Goal: Information Seeking & Learning: Learn about a topic

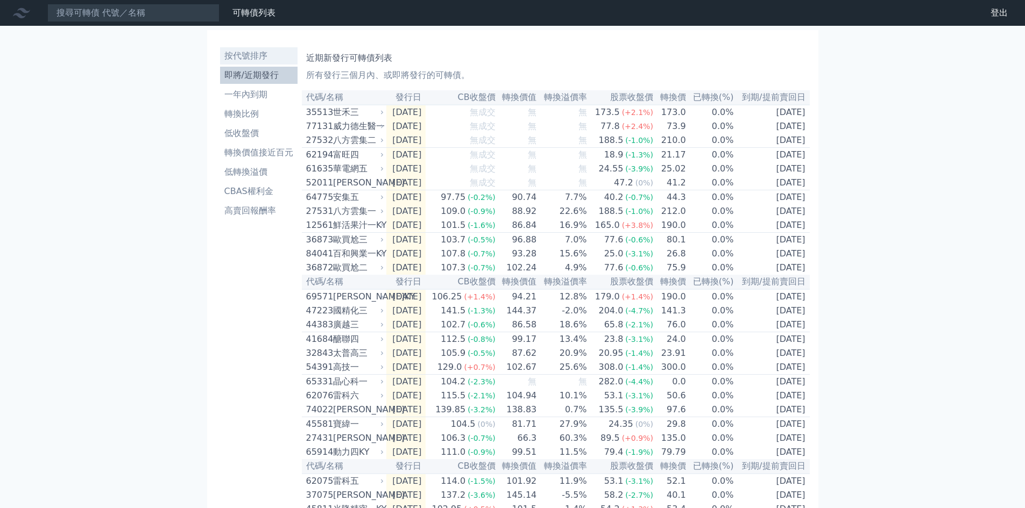
click at [245, 55] on li "按代號排序" at bounding box center [258, 55] width 77 height 13
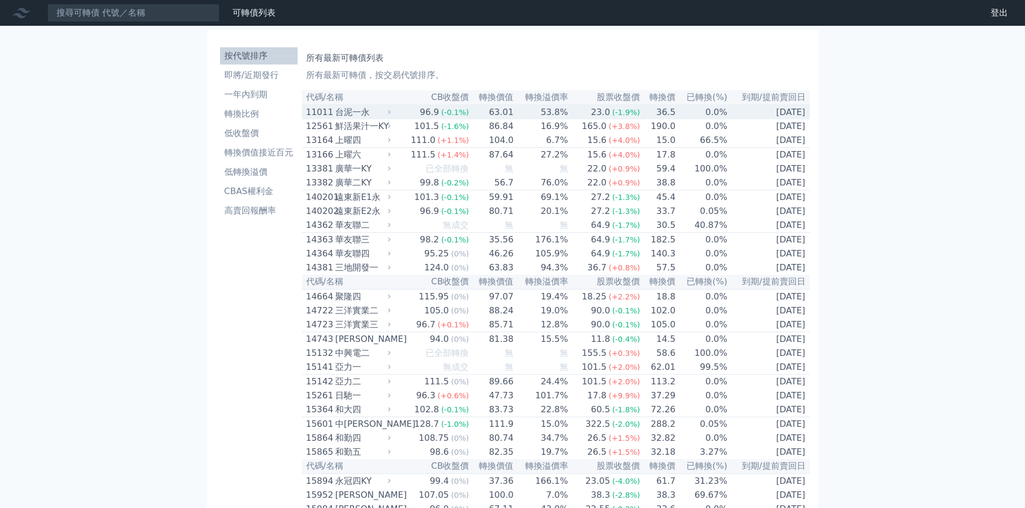
click at [553, 113] on td "53.8%" at bounding box center [541, 112] width 54 height 15
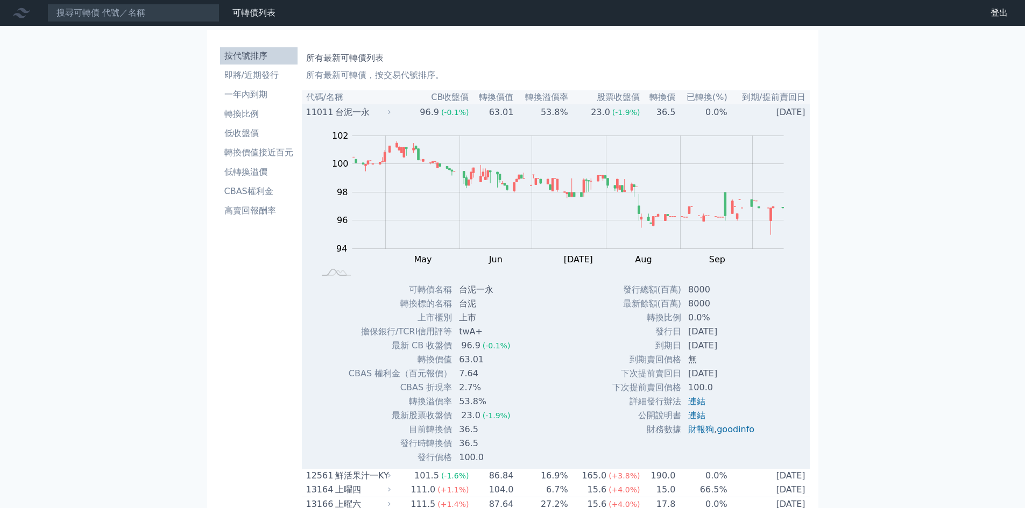
click at [322, 110] on div "11011" at bounding box center [319, 112] width 26 height 13
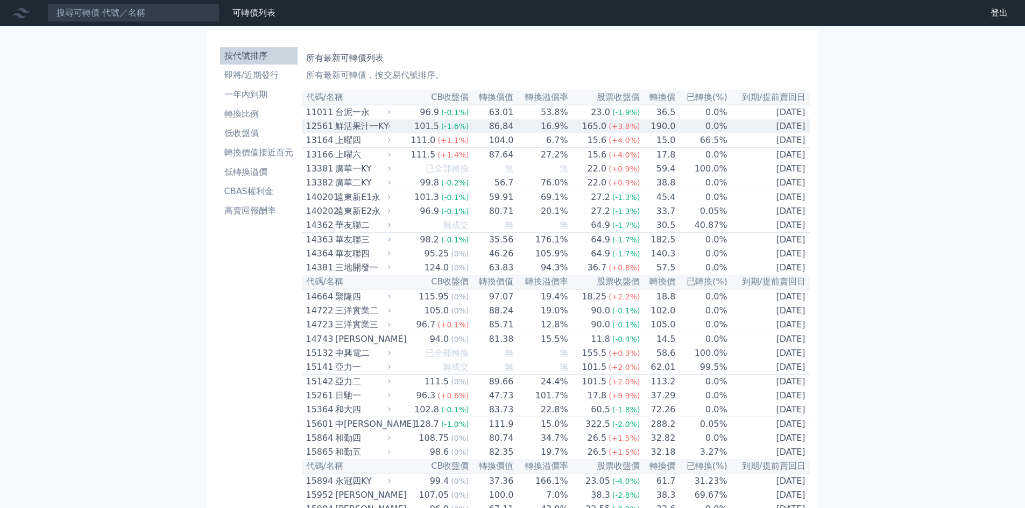
click at [320, 129] on div "12561" at bounding box center [319, 126] width 26 height 13
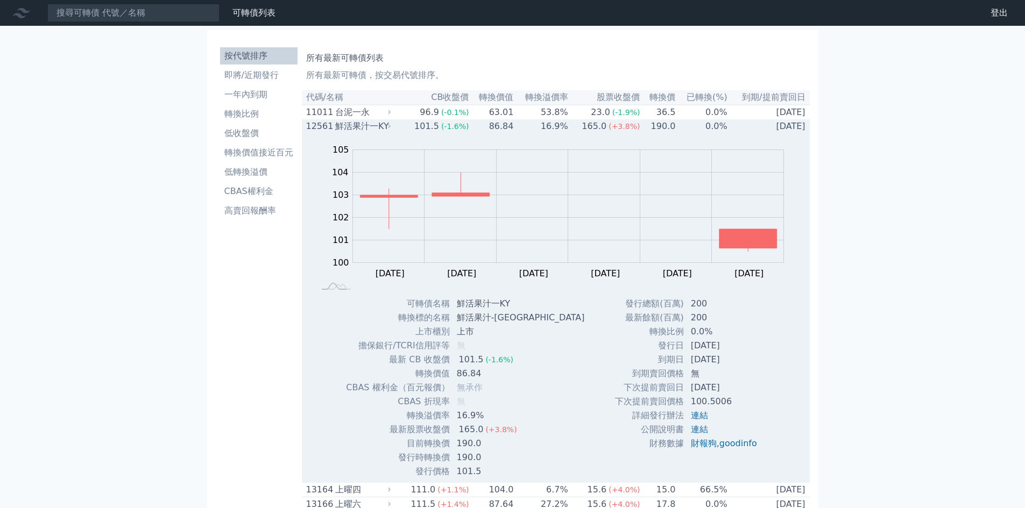
click at [325, 129] on div "12561" at bounding box center [319, 126] width 26 height 13
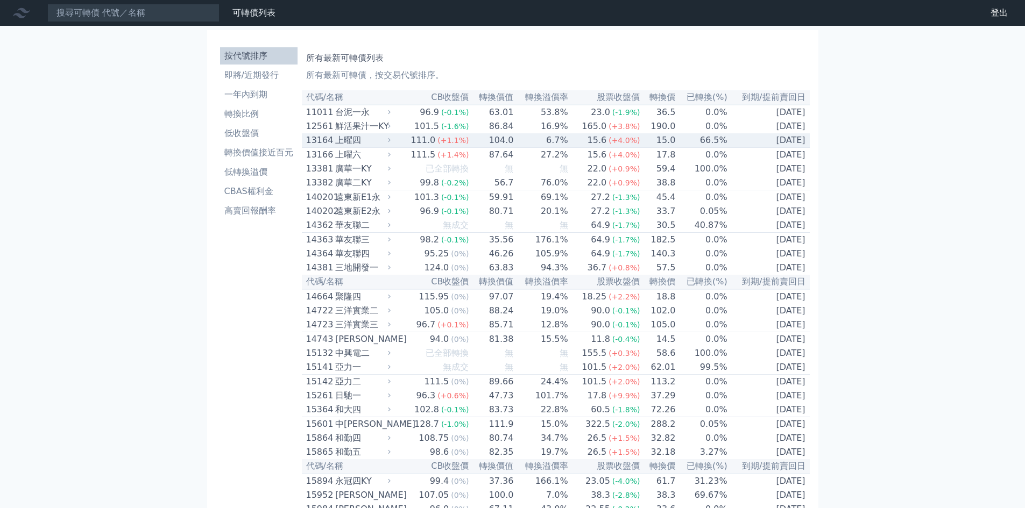
click at [318, 143] on div "13164" at bounding box center [319, 140] width 26 height 13
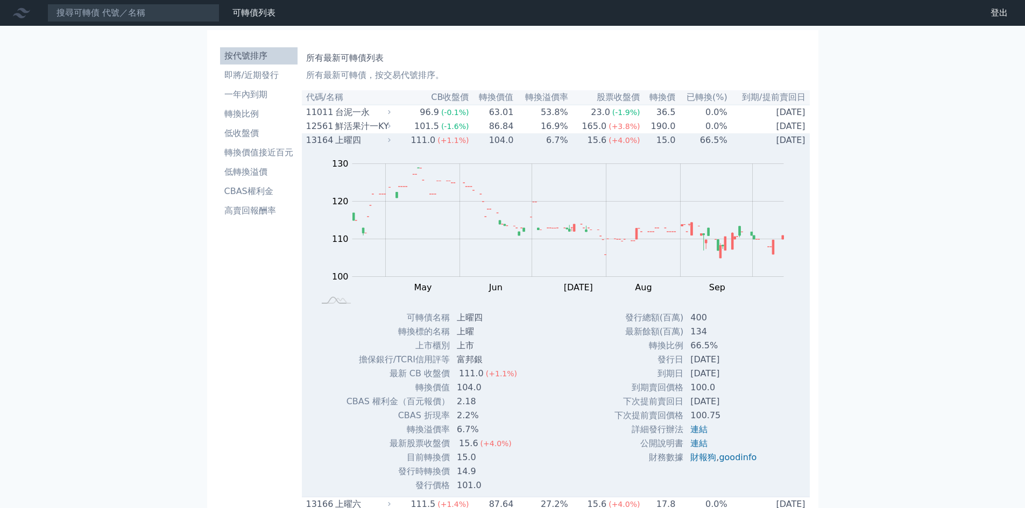
click at [324, 144] on div "13164" at bounding box center [319, 140] width 26 height 13
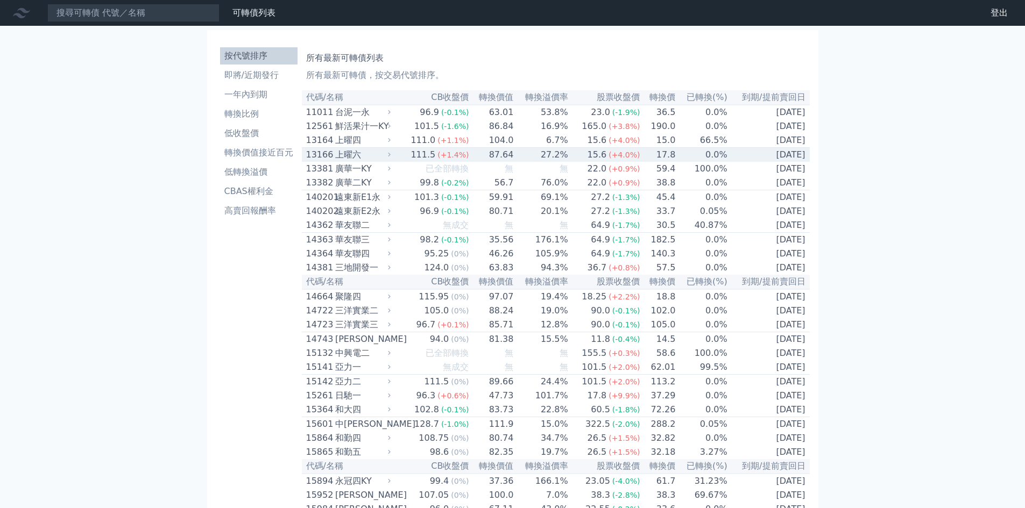
click at [326, 161] on div "13166" at bounding box center [319, 154] width 26 height 13
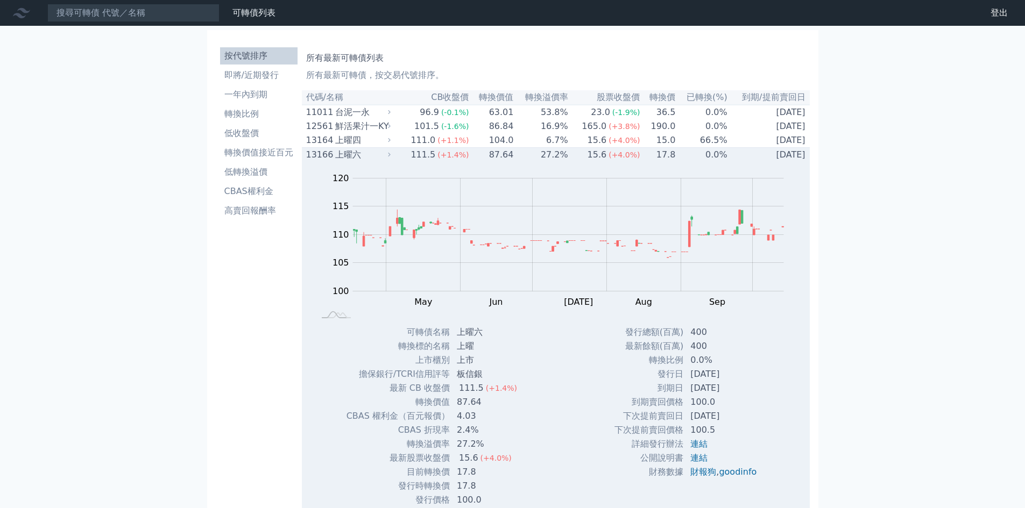
click at [312, 159] on div "13166" at bounding box center [319, 154] width 26 height 13
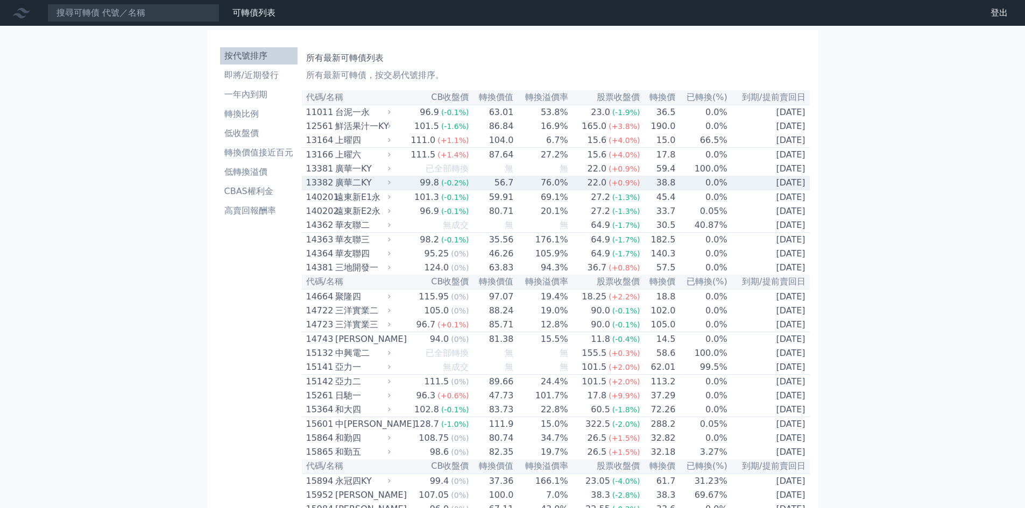
click at [346, 189] on div "廣華二KY" at bounding box center [361, 182] width 53 height 13
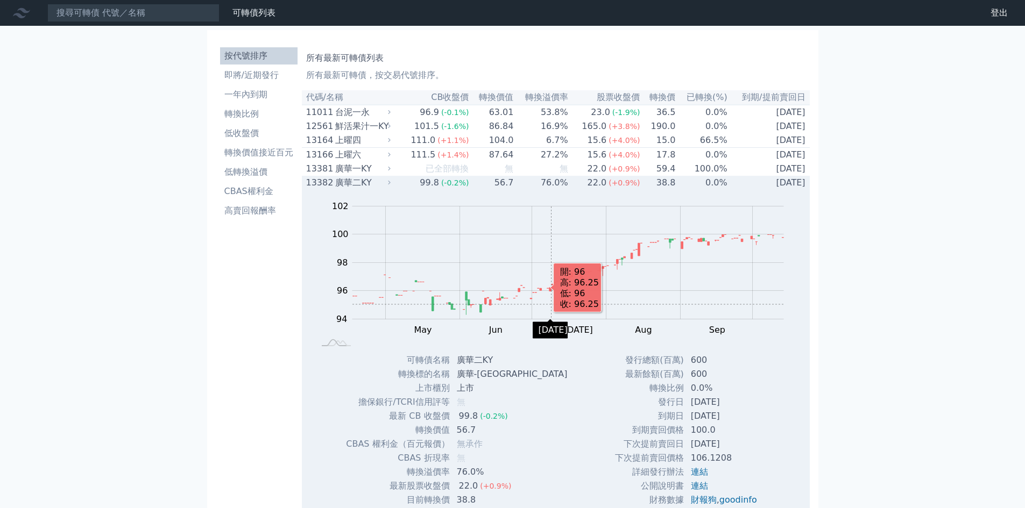
scroll to position [144, 0]
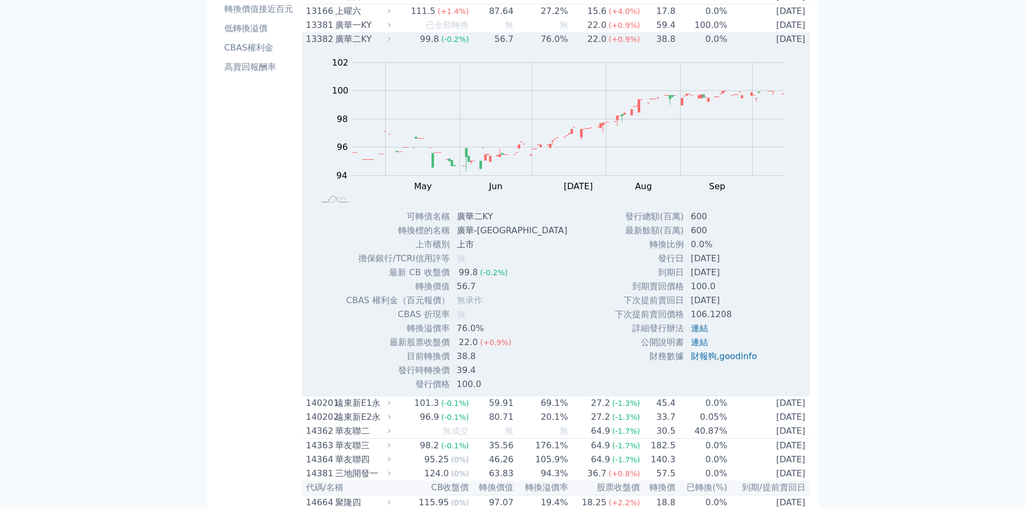
click at [314, 46] on div "13382" at bounding box center [319, 39] width 26 height 13
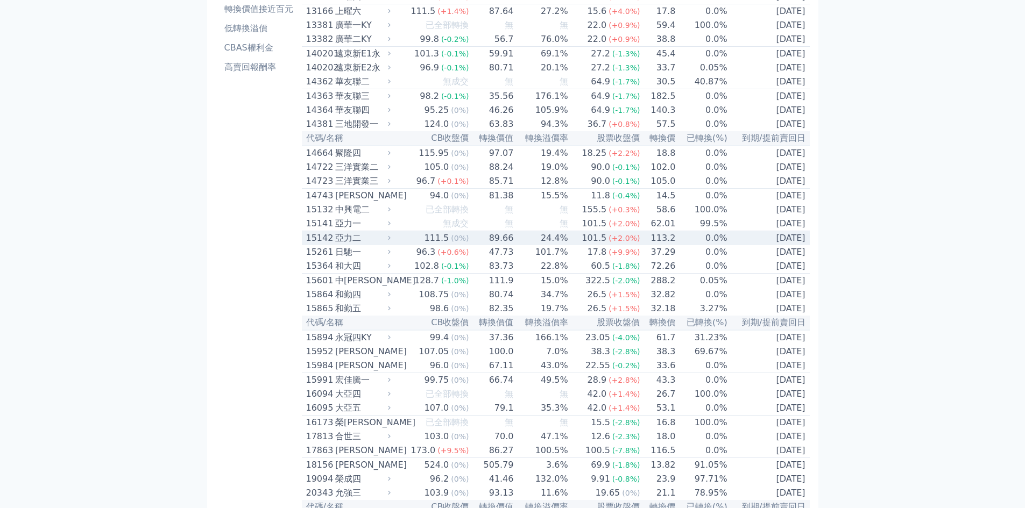
click at [338, 245] on div "亞力二" at bounding box center [361, 238] width 53 height 13
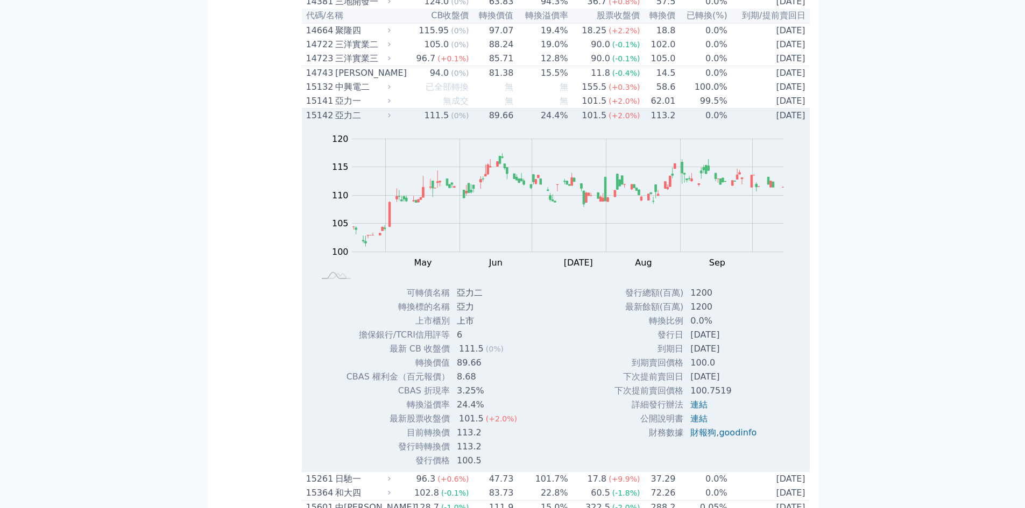
scroll to position [287, 0]
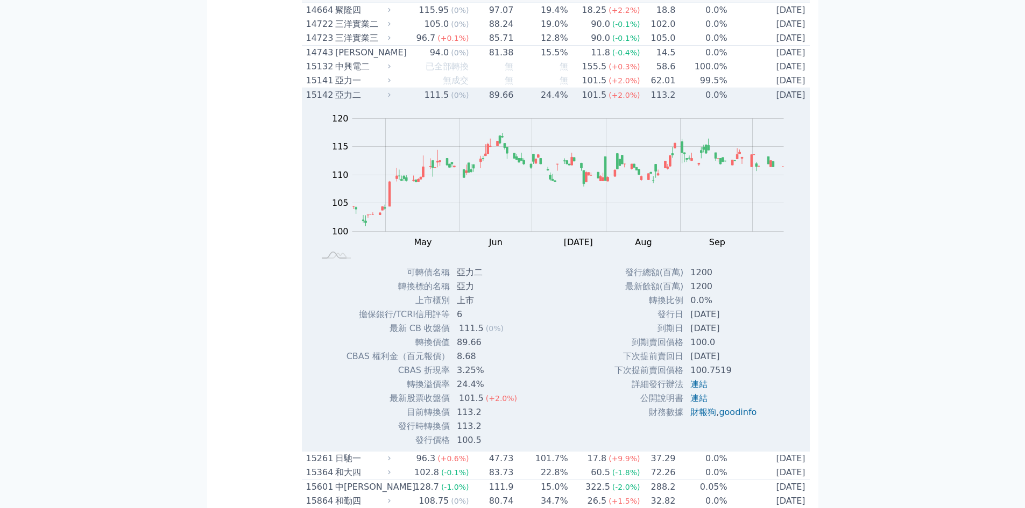
click at [318, 102] on div "15142" at bounding box center [319, 95] width 26 height 13
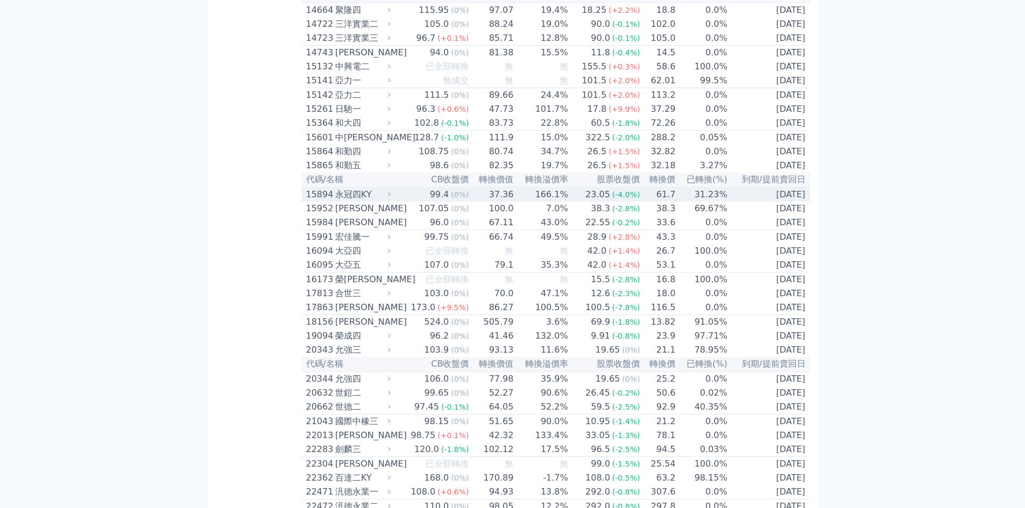
click at [318, 201] on div "15894" at bounding box center [319, 194] width 26 height 13
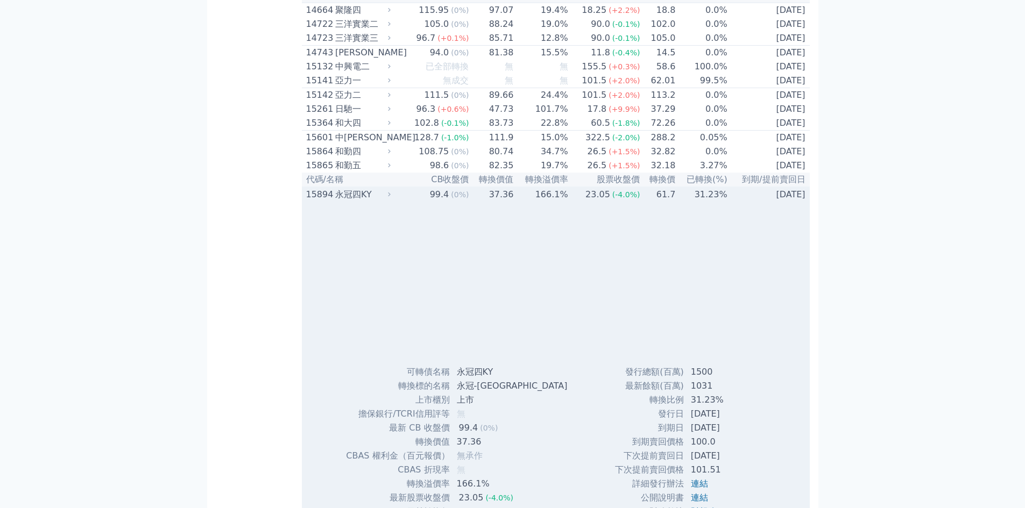
click at [318, 201] on div "15894" at bounding box center [319, 194] width 26 height 13
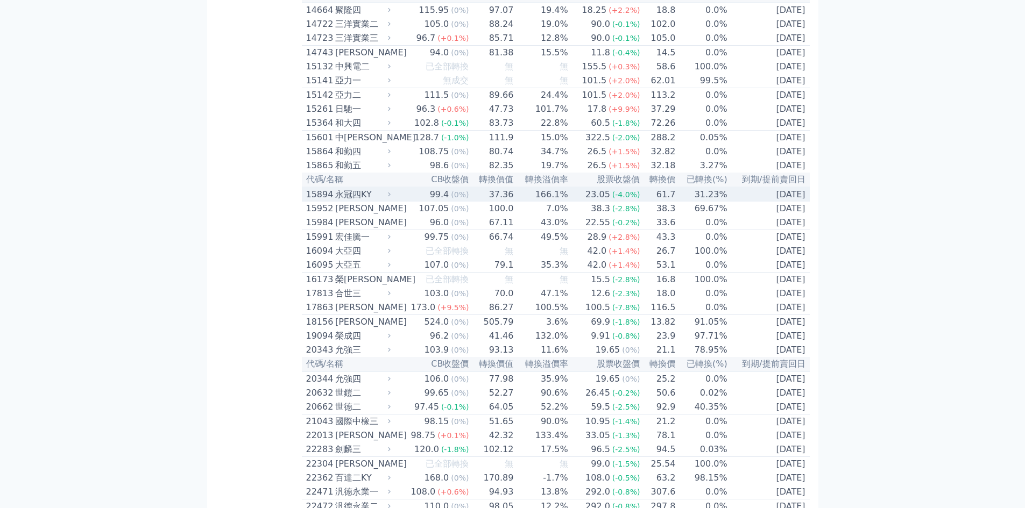
click at [318, 201] on div "15894" at bounding box center [319, 194] width 26 height 13
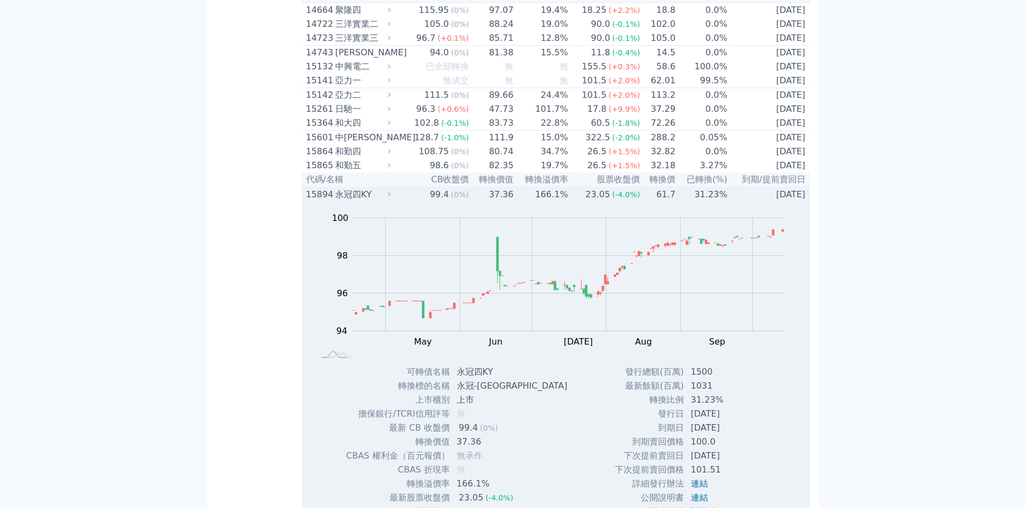
click at [318, 201] on div "15894" at bounding box center [319, 194] width 26 height 13
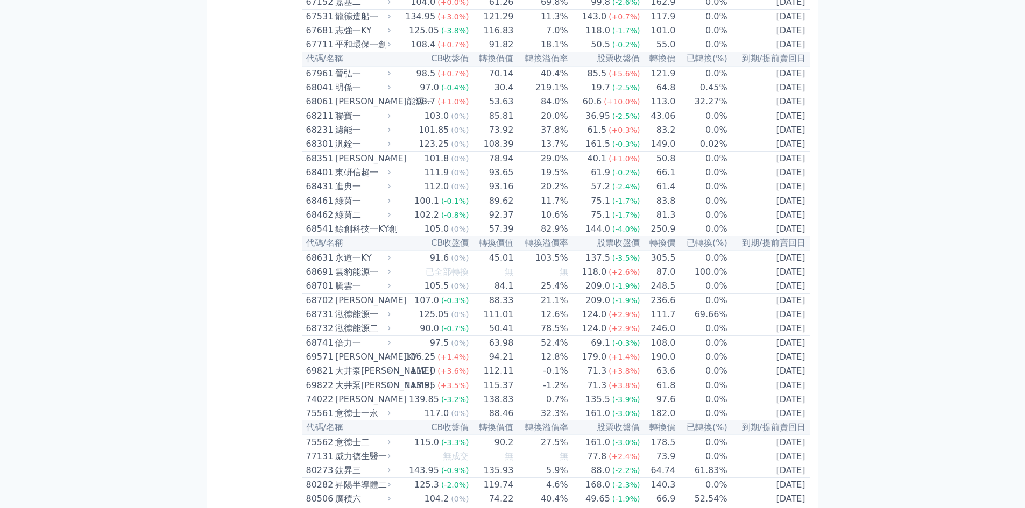
scroll to position [5450, 0]
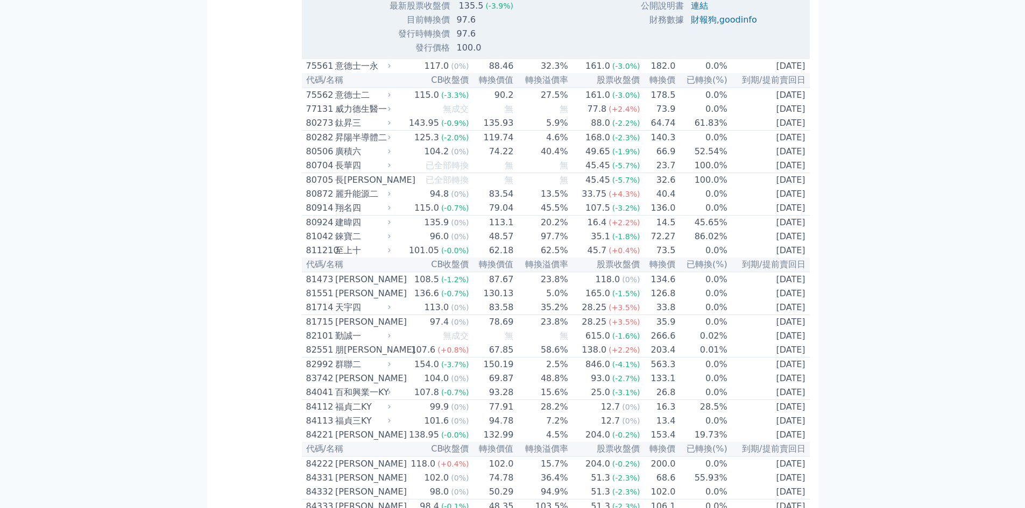
scroll to position [5737, 0]
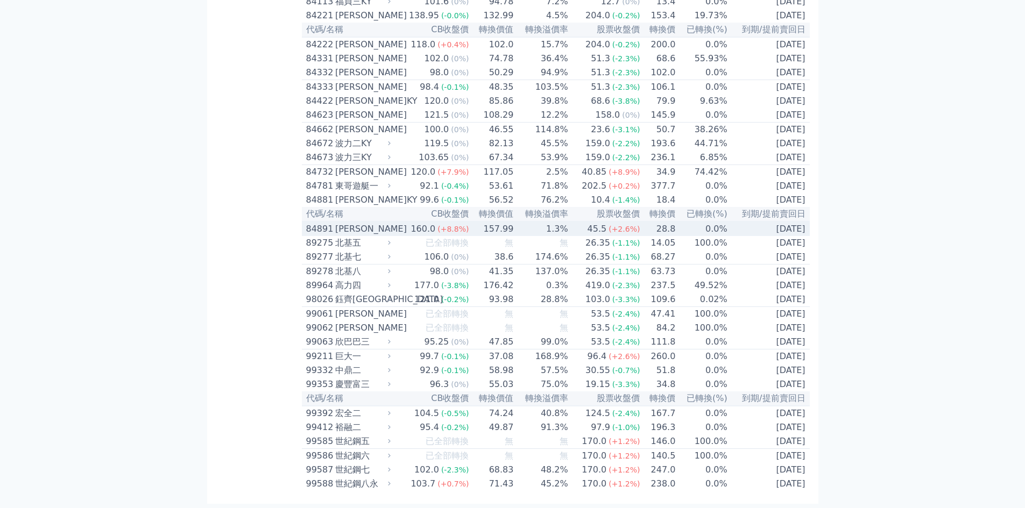
scroll to position [6112, 0]
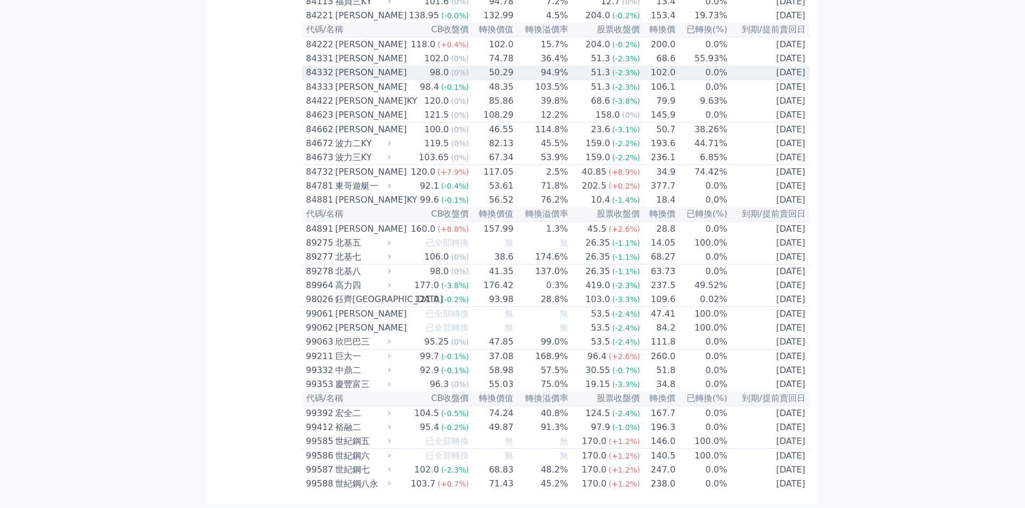
scroll to position [5969, 0]
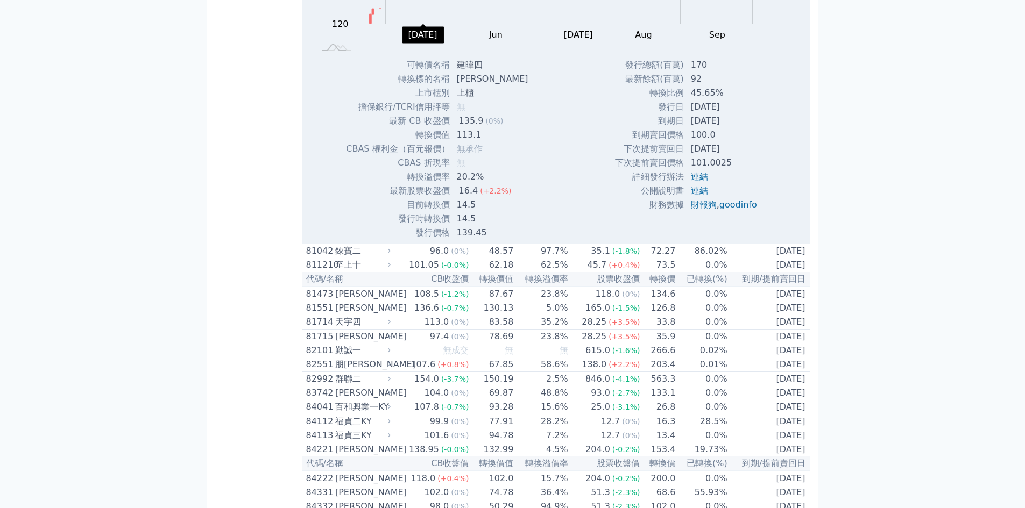
scroll to position [5681, 0]
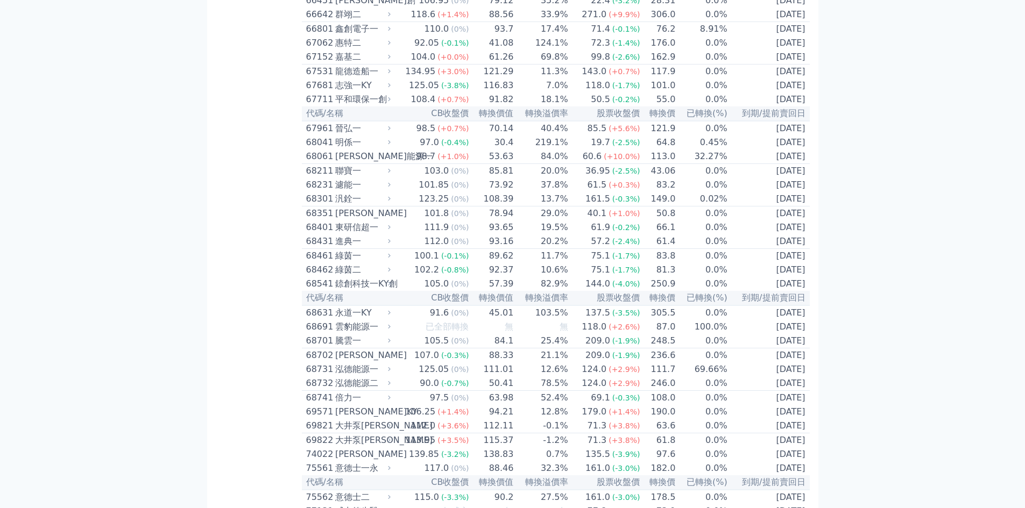
scroll to position [4821, 0]
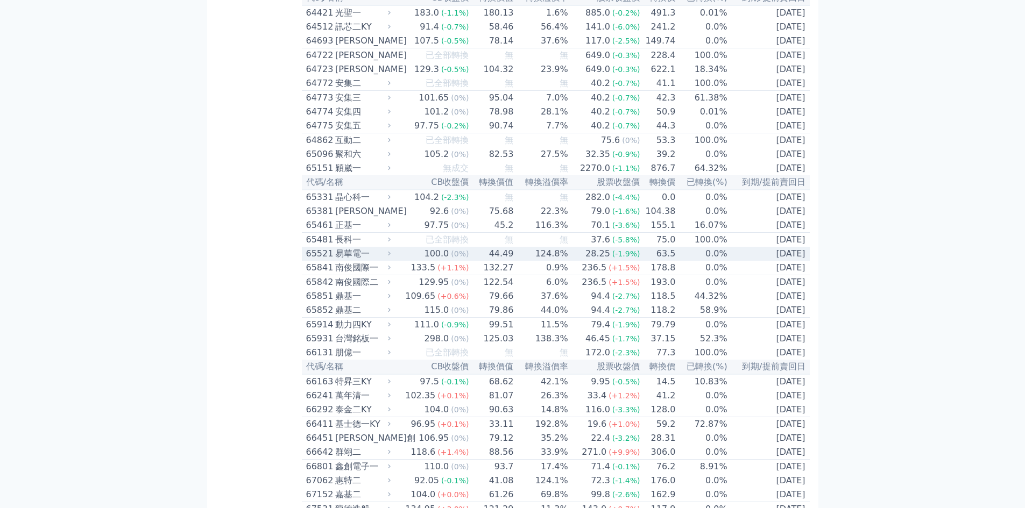
scroll to position [4391, 0]
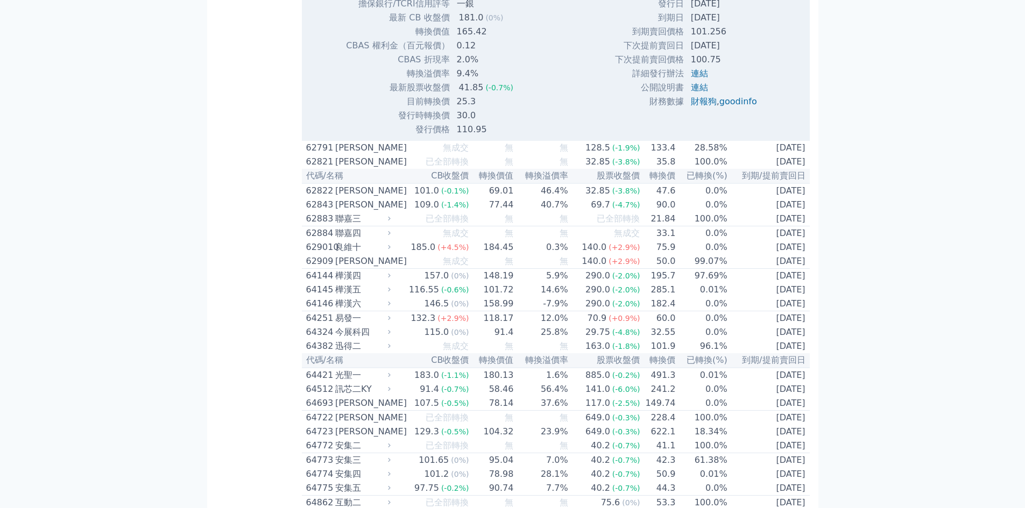
scroll to position [4534, 0]
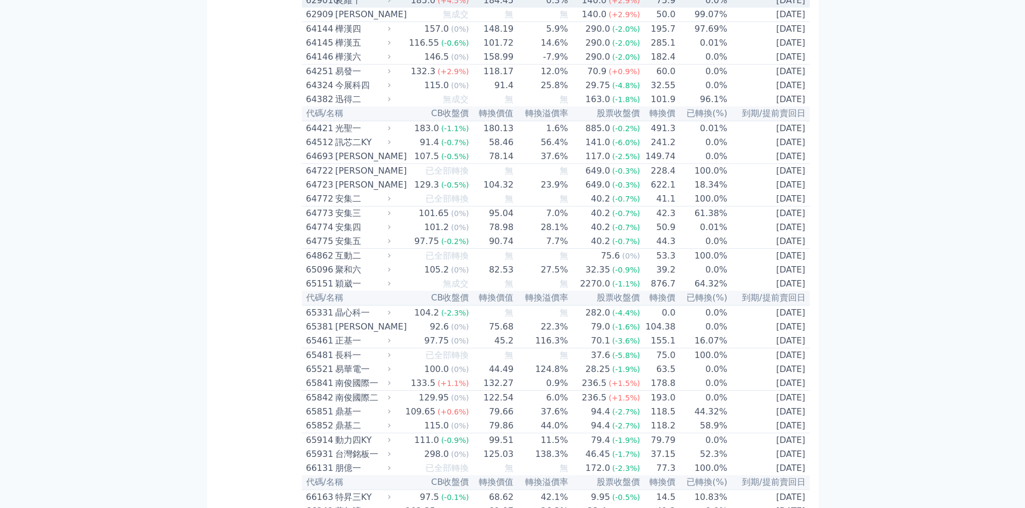
scroll to position [4391, 0]
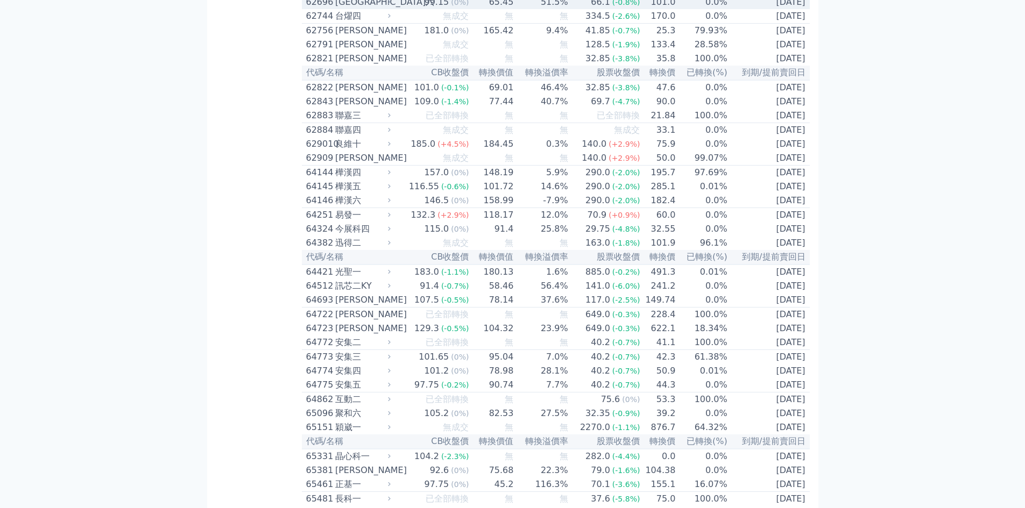
scroll to position [4248, 0]
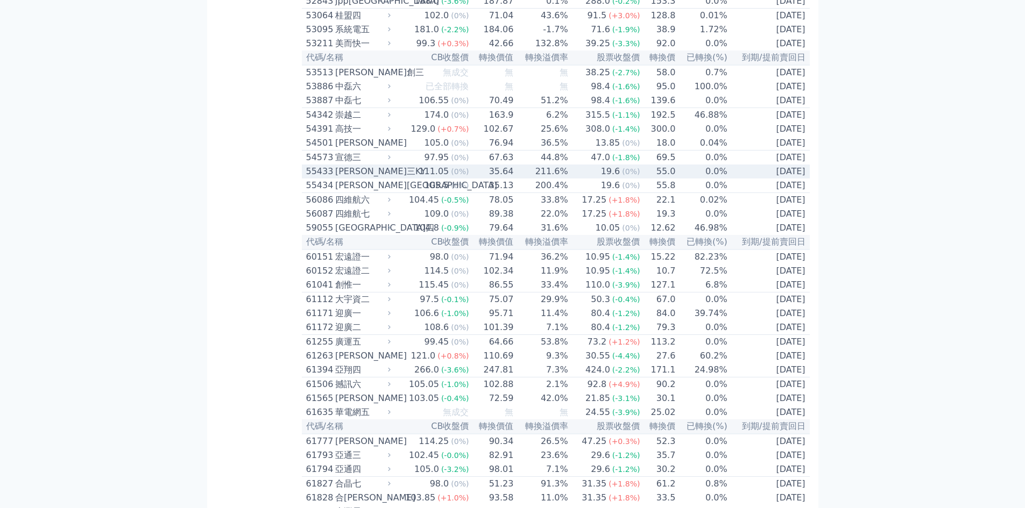
scroll to position [3530, 0]
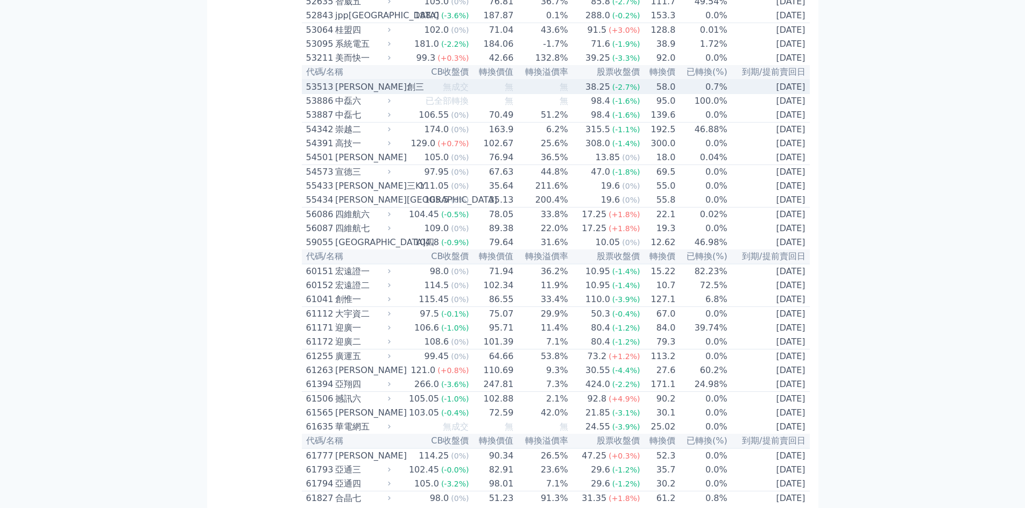
click at [324, 94] on div "53513" at bounding box center [319, 87] width 26 height 13
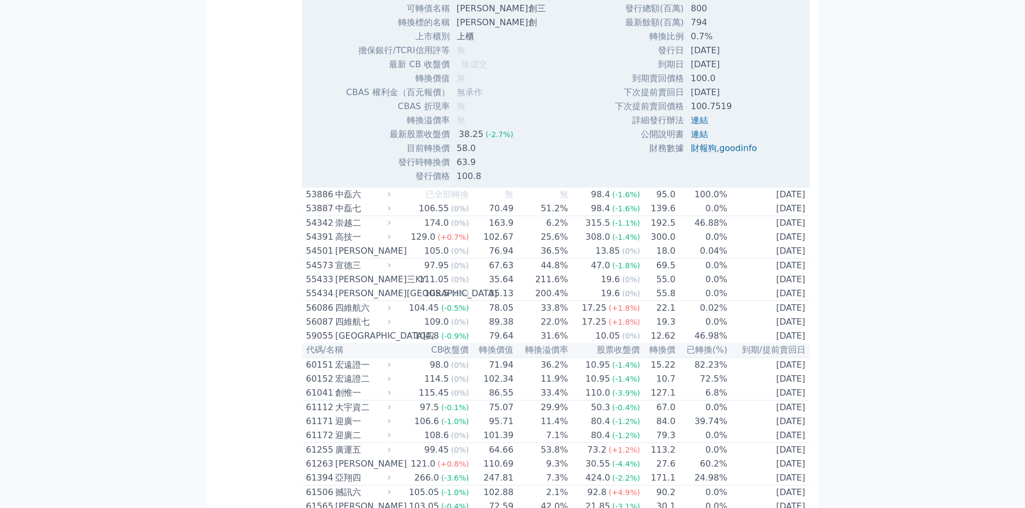
scroll to position [3817, 0]
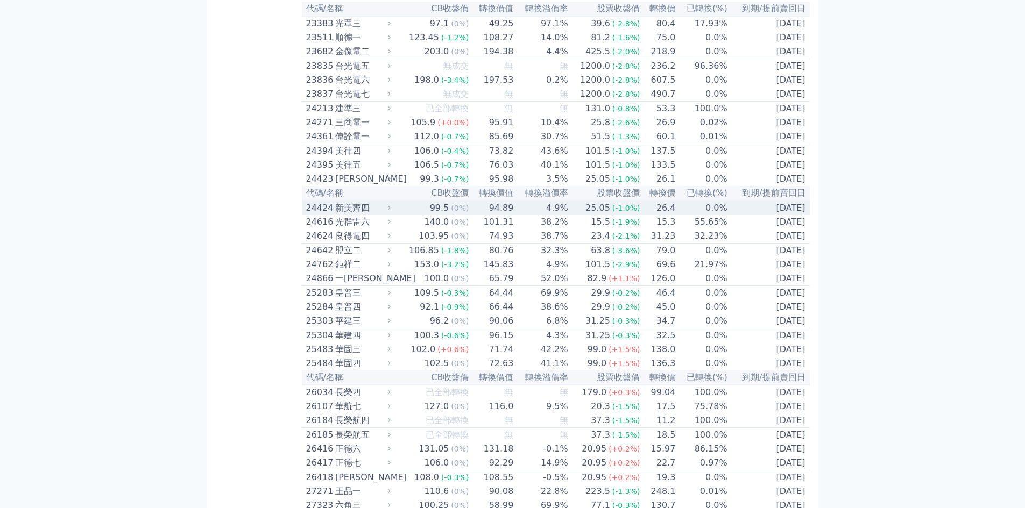
scroll to position [806, 0]
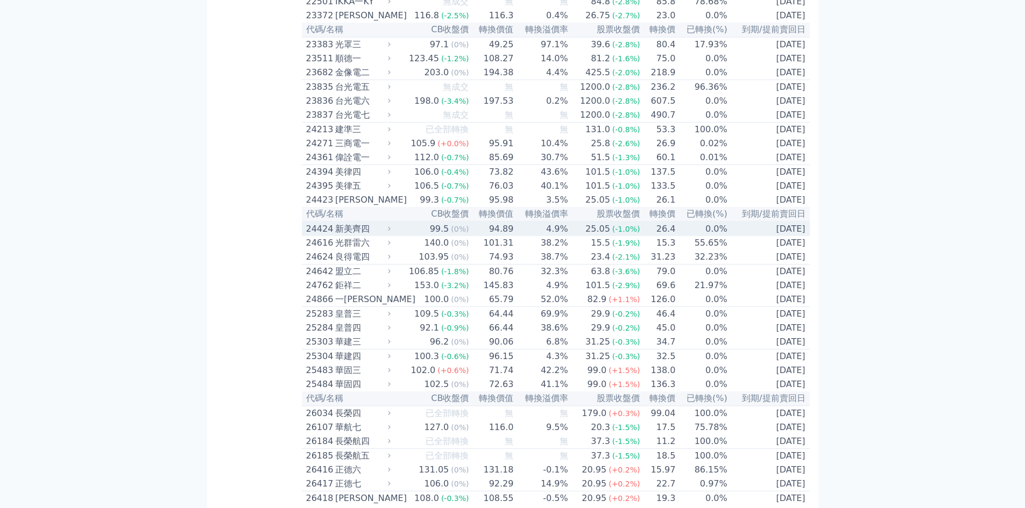
click at [445, 236] on div "99.5" at bounding box center [440, 229] width 24 height 13
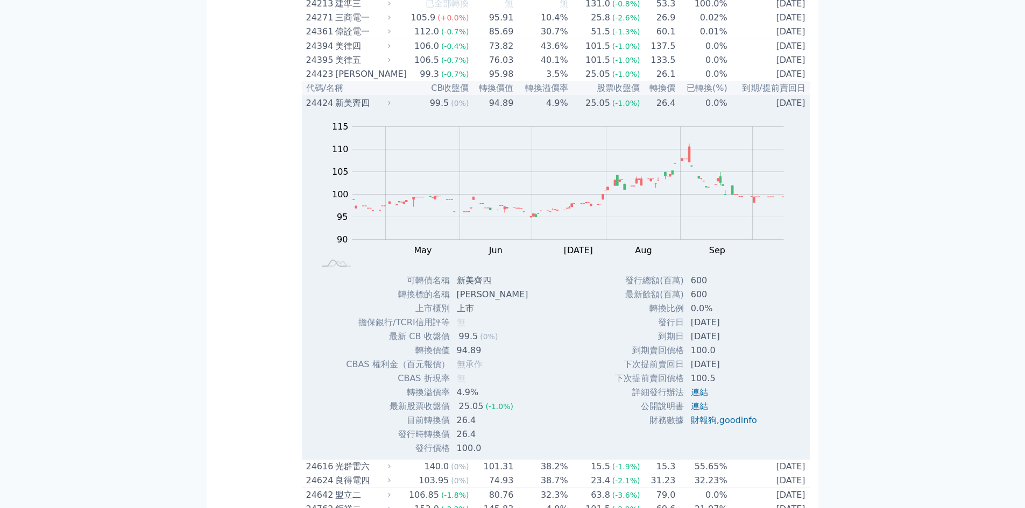
scroll to position [949, 0]
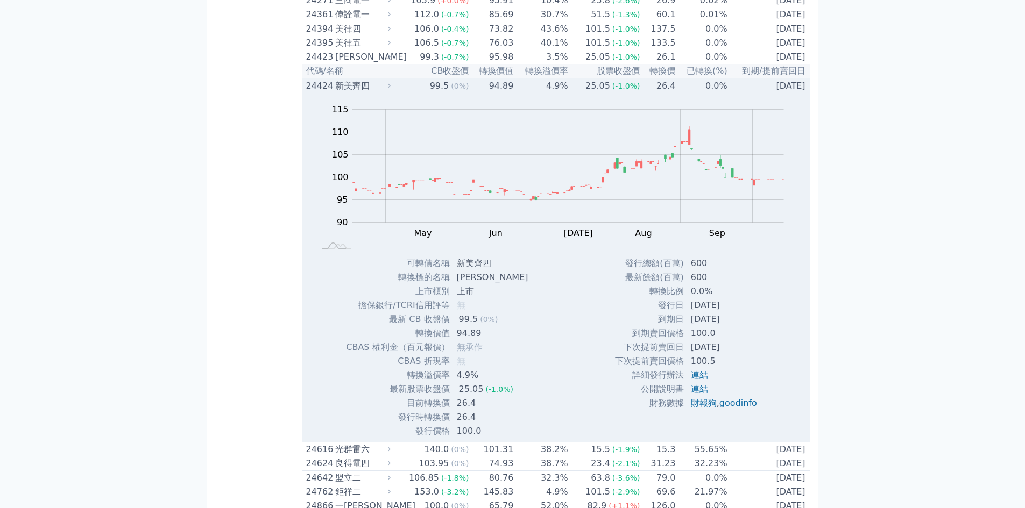
click at [311, 93] on div "24424" at bounding box center [319, 86] width 26 height 13
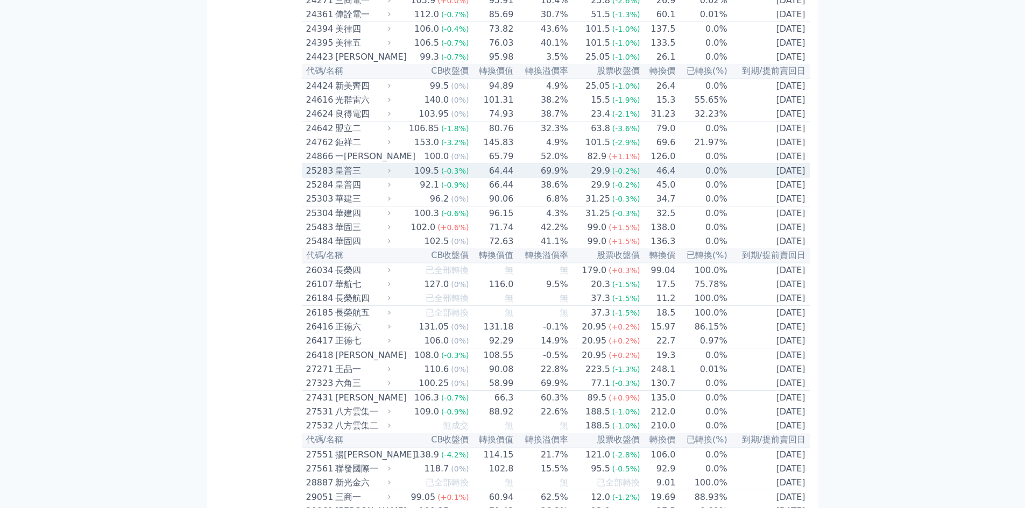
scroll to position [806, 0]
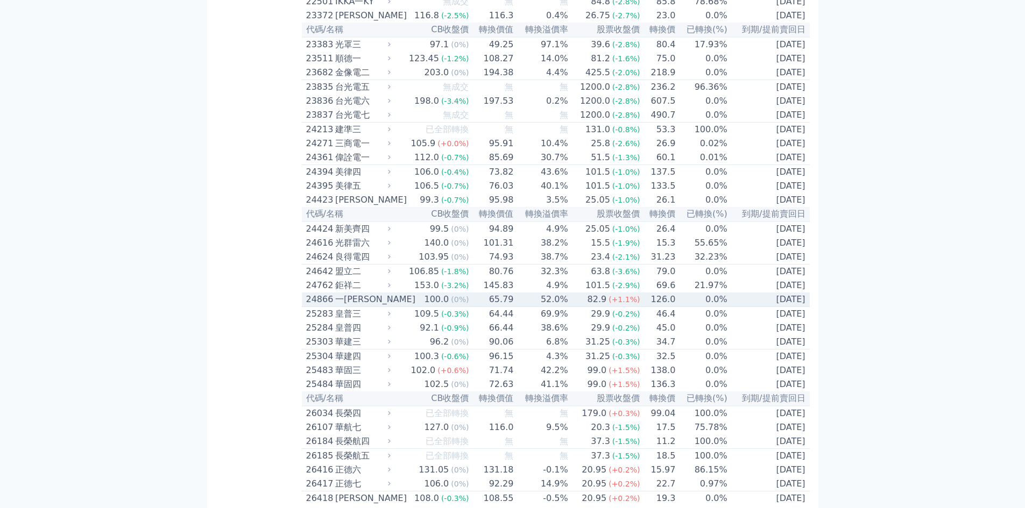
click at [350, 306] on div "一[PERSON_NAME]" at bounding box center [361, 299] width 53 height 13
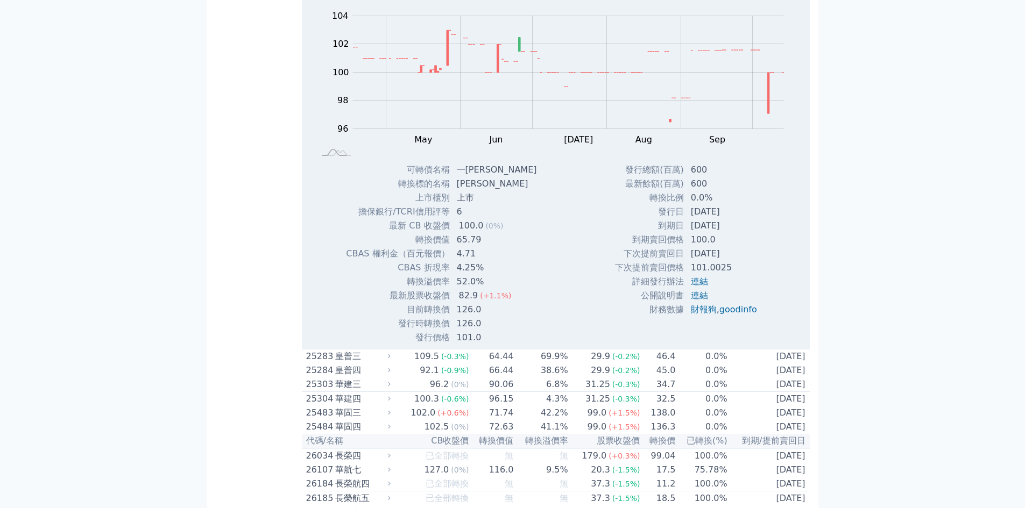
scroll to position [1092, 0]
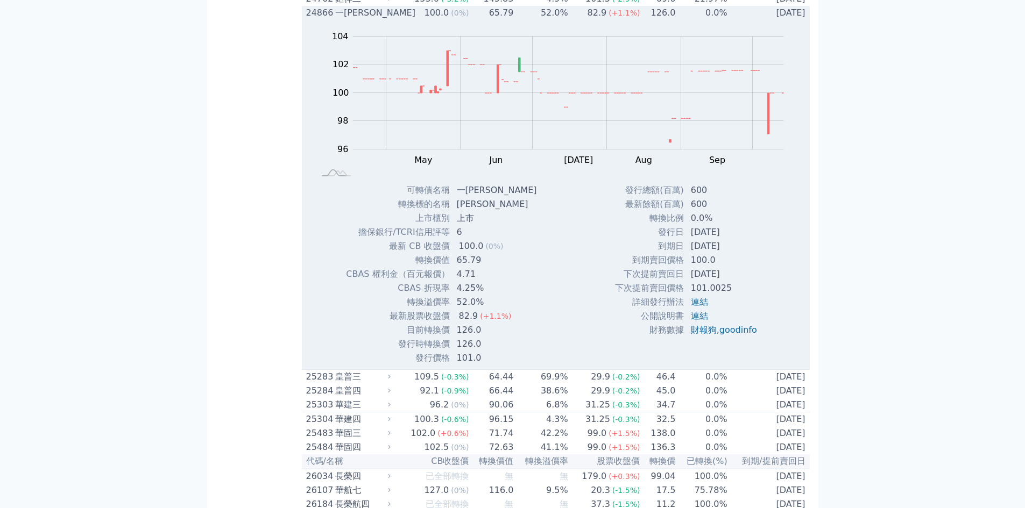
click at [321, 19] on div "24866" at bounding box center [319, 12] width 26 height 13
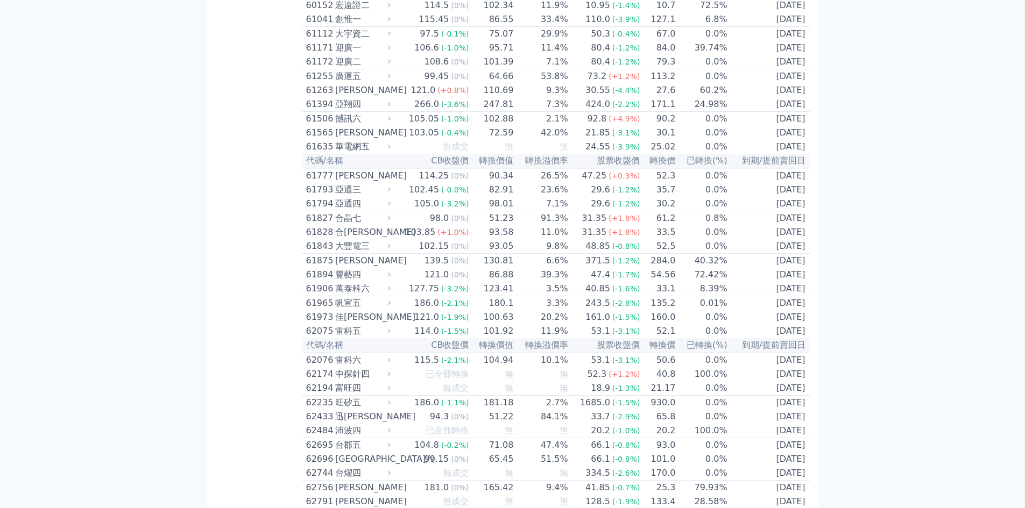
scroll to position [3960, 0]
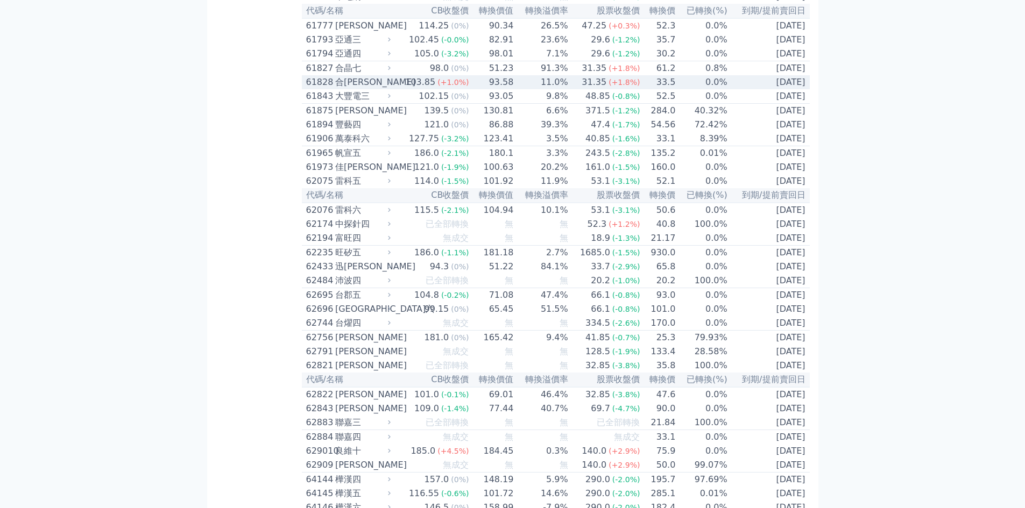
click at [323, 89] on div "61828" at bounding box center [319, 82] width 26 height 13
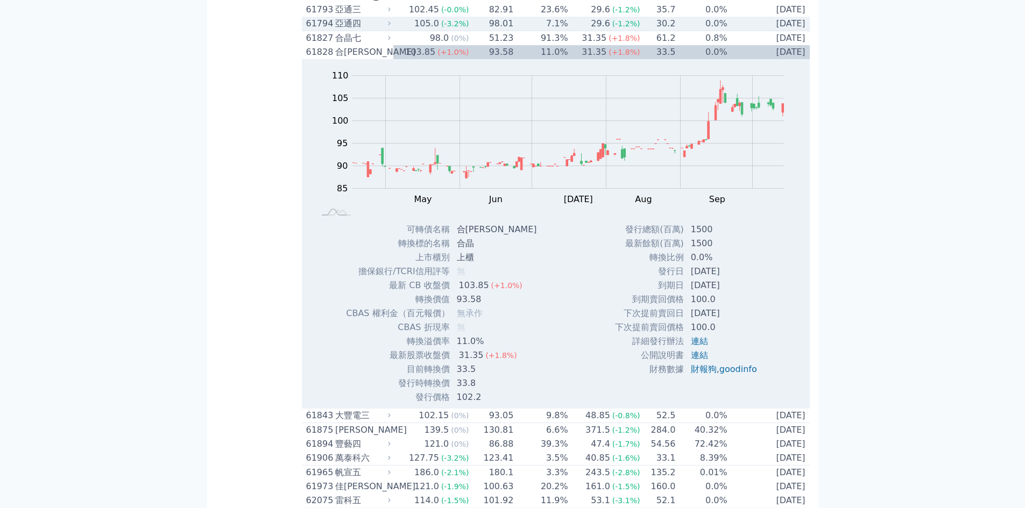
scroll to position [4248, 0]
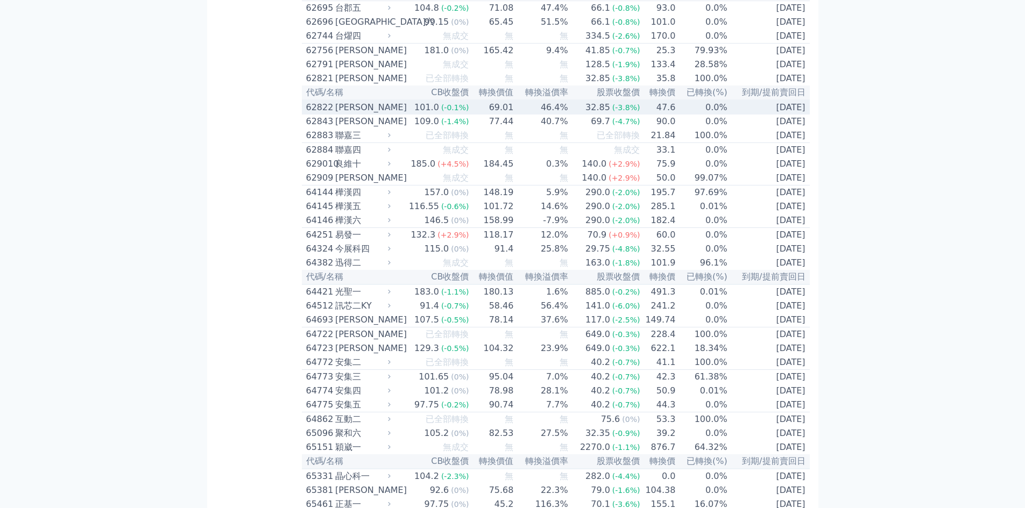
click at [345, 114] on div "[PERSON_NAME]" at bounding box center [361, 107] width 53 height 13
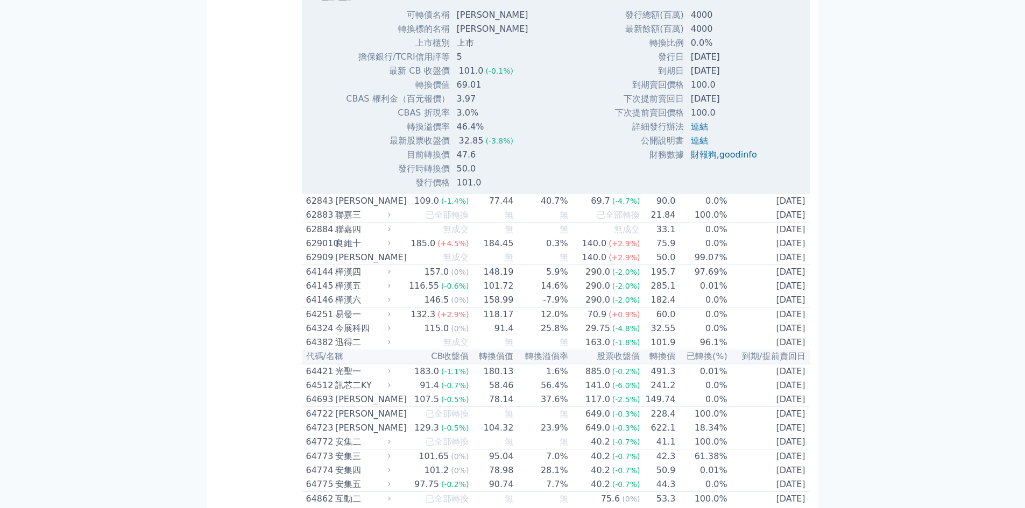
scroll to position [4534, 0]
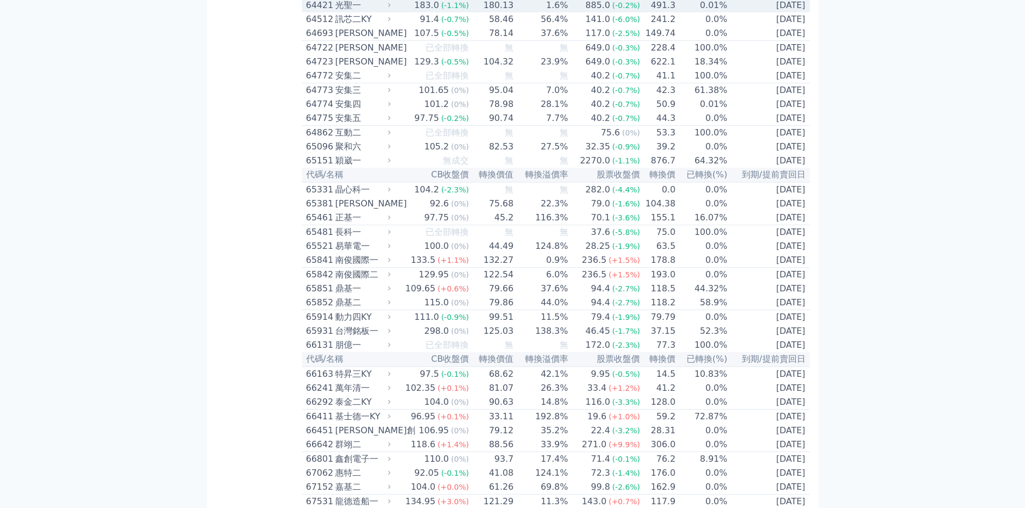
click at [341, 12] on div "光聖一" at bounding box center [361, 5] width 53 height 13
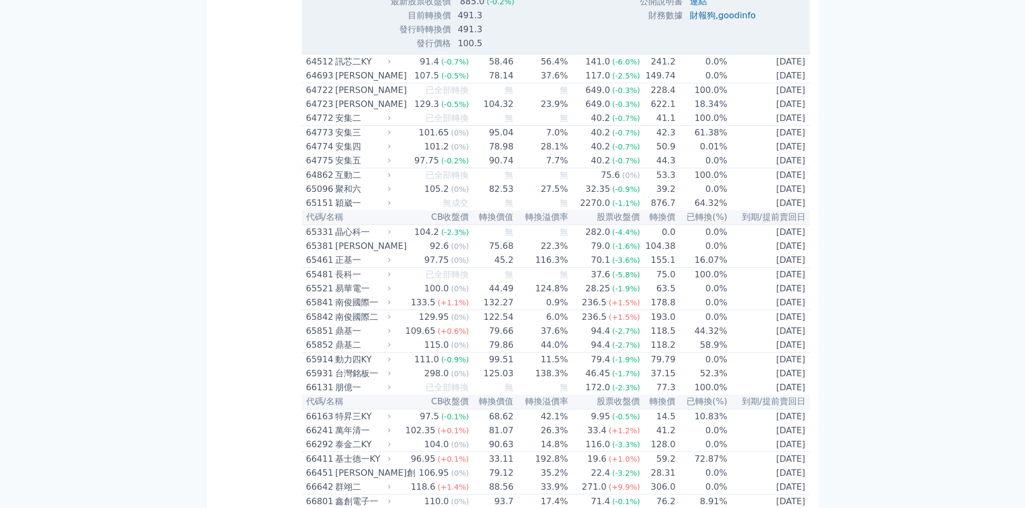
scroll to position [4821, 0]
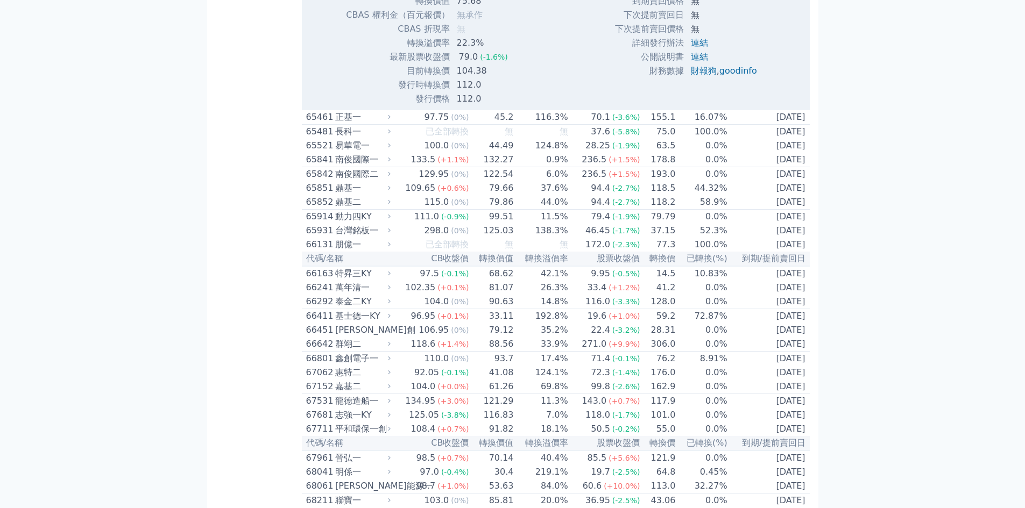
scroll to position [4965, 0]
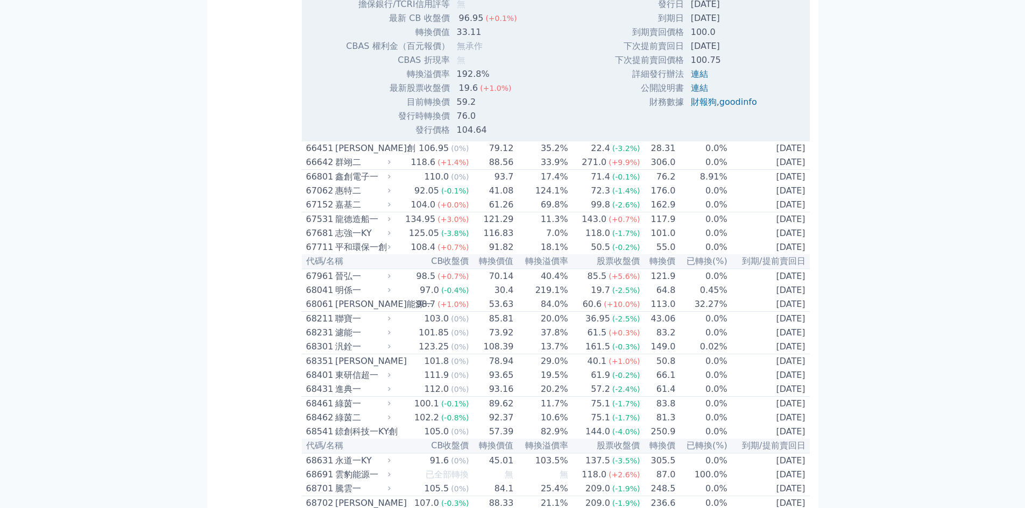
scroll to position [5251, 0]
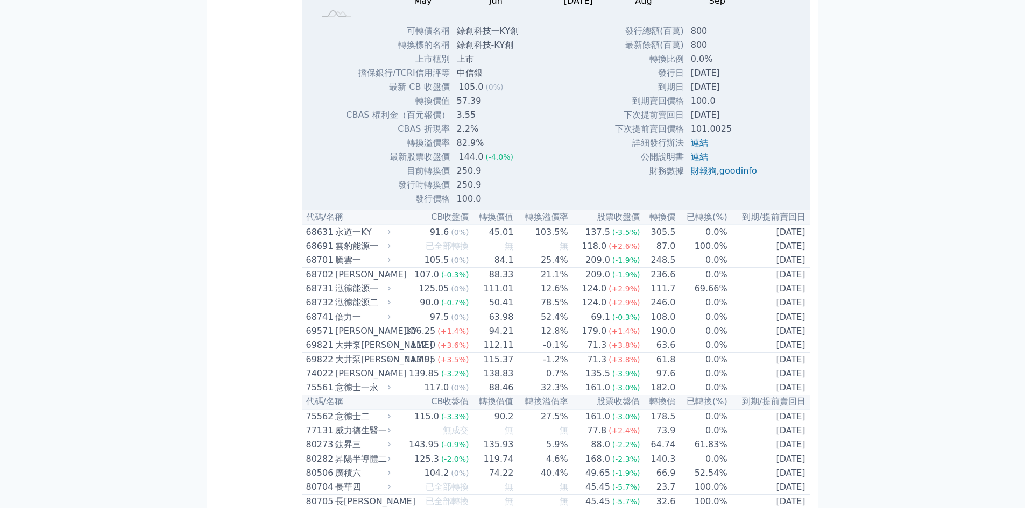
scroll to position [5538, 0]
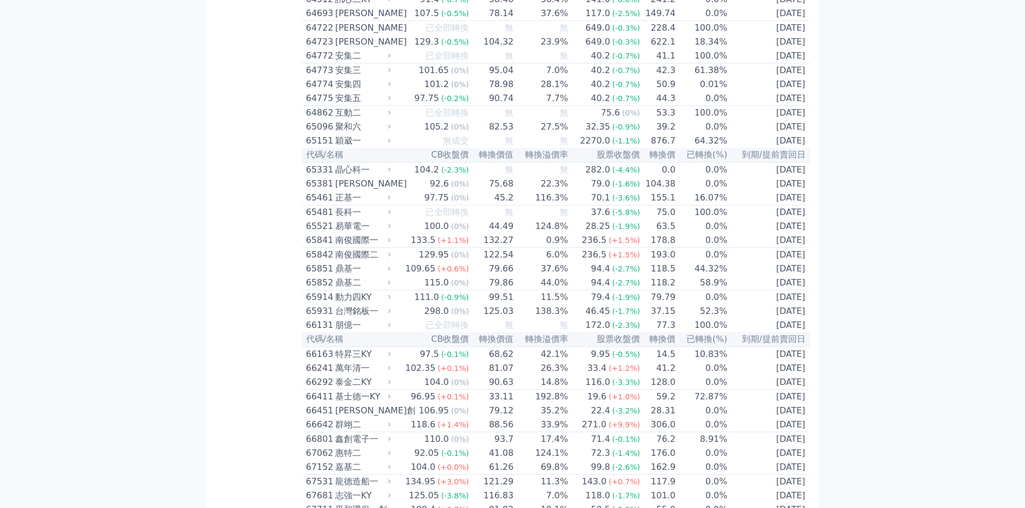
scroll to position [4534, 0]
